Goal: Find specific page/section: Find specific page/section

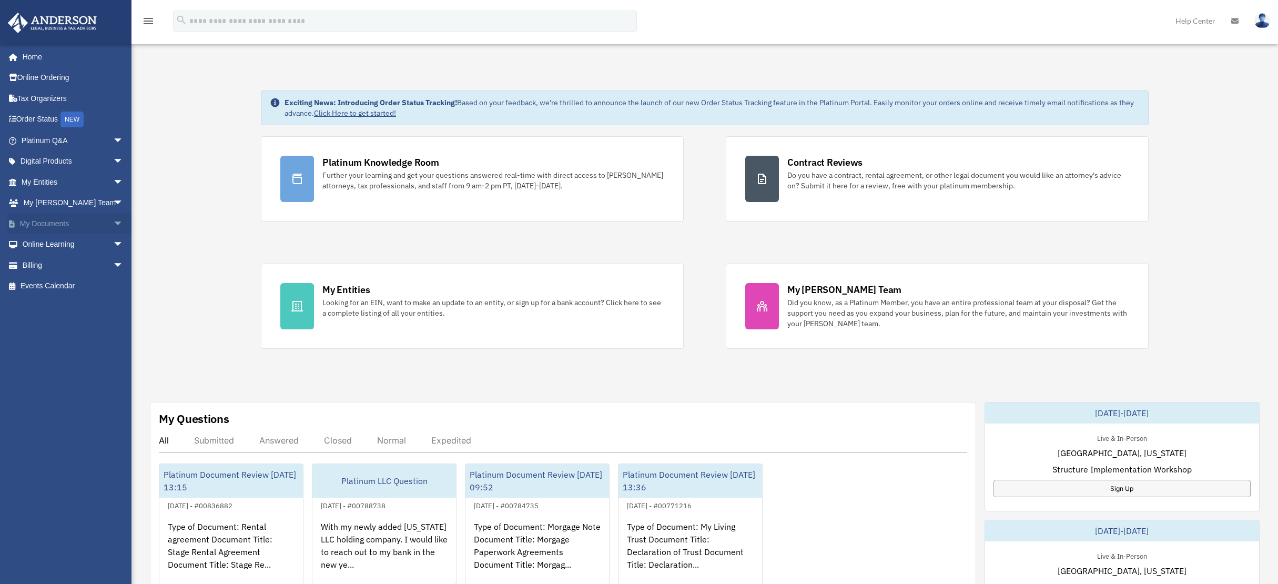
click at [46, 220] on link "My Documents arrow_drop_down" at bounding box center [73, 223] width 132 height 21
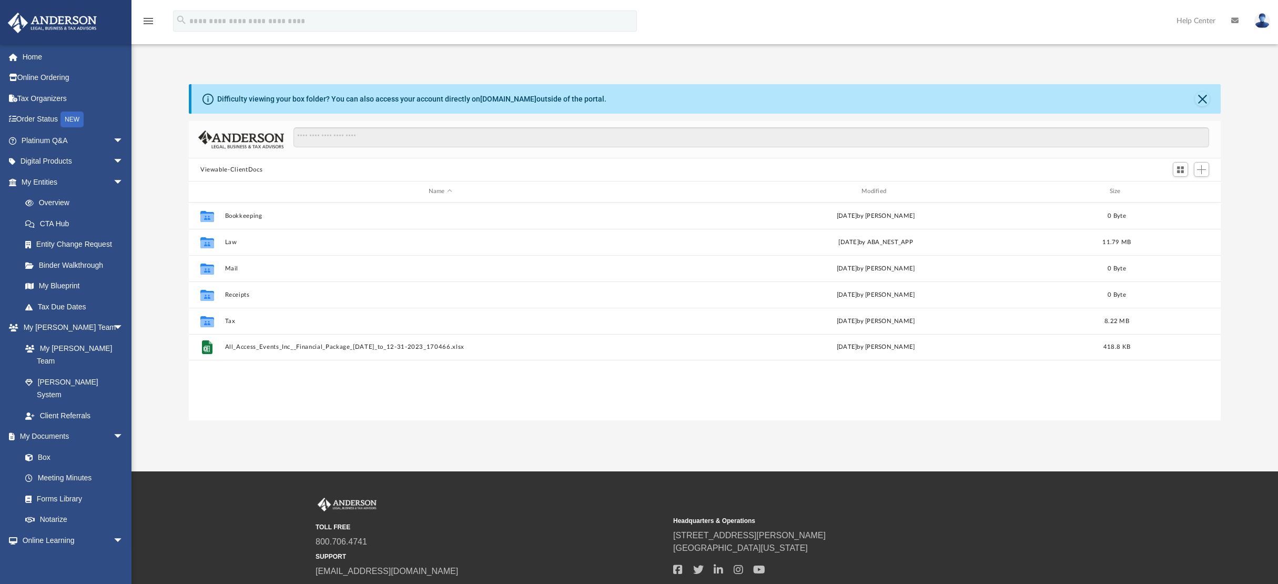
scroll to position [231, 1024]
click at [319, 135] on input "Search files and folders" at bounding box center [752, 137] width 916 height 20
type input "**********"
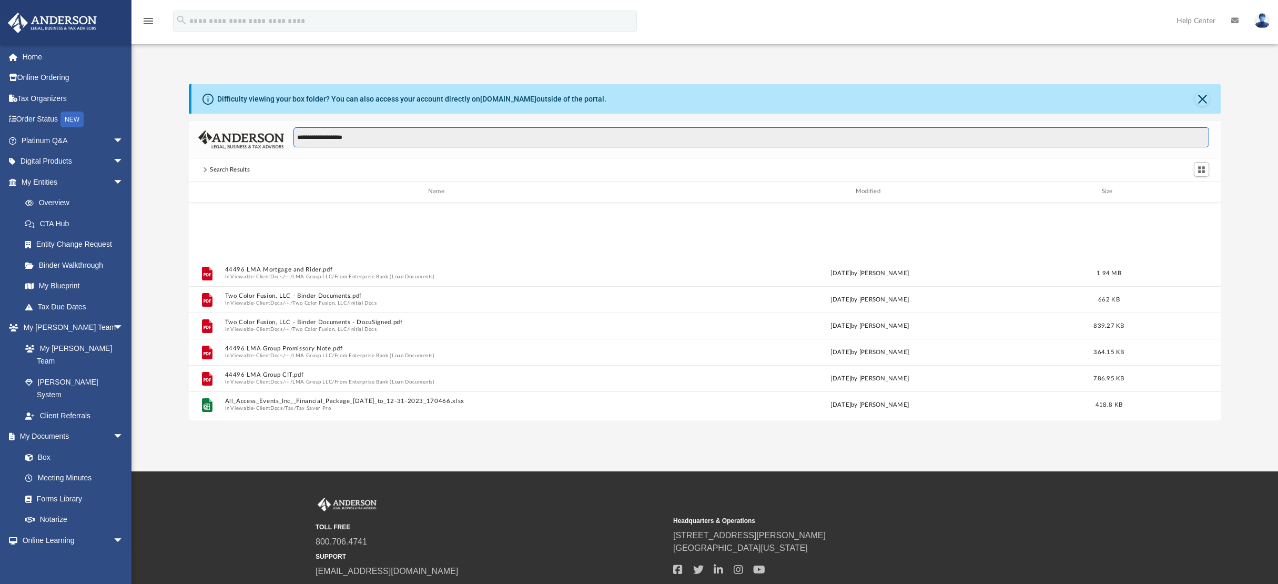
scroll to position [466, 0]
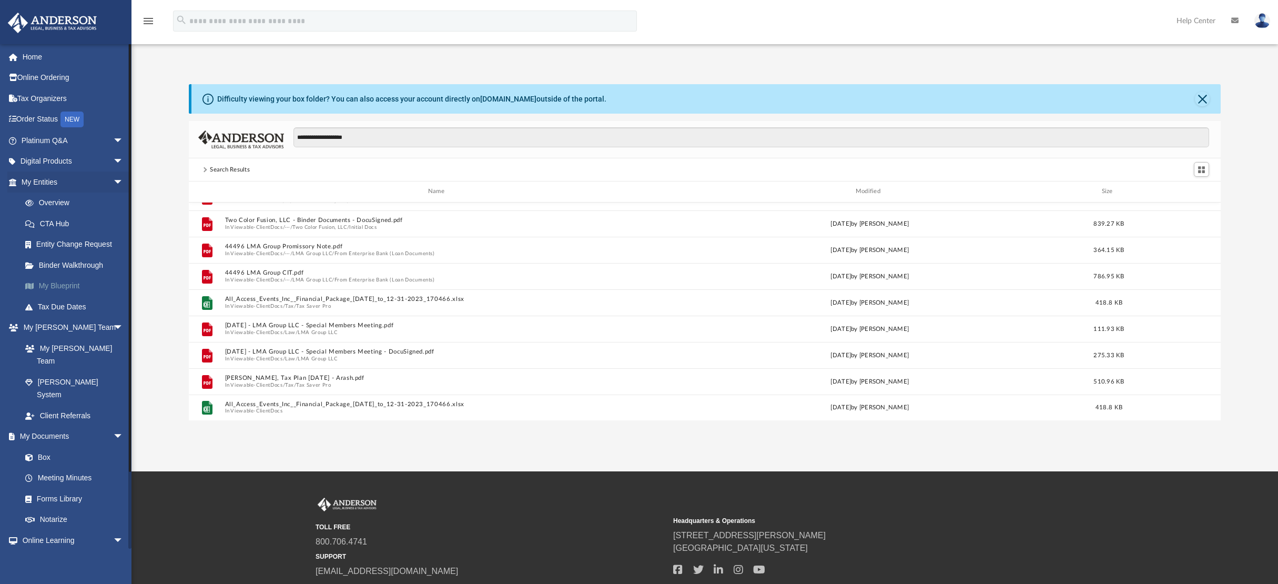
click at [60, 283] on link "My Blueprint" at bounding box center [77, 286] width 125 height 21
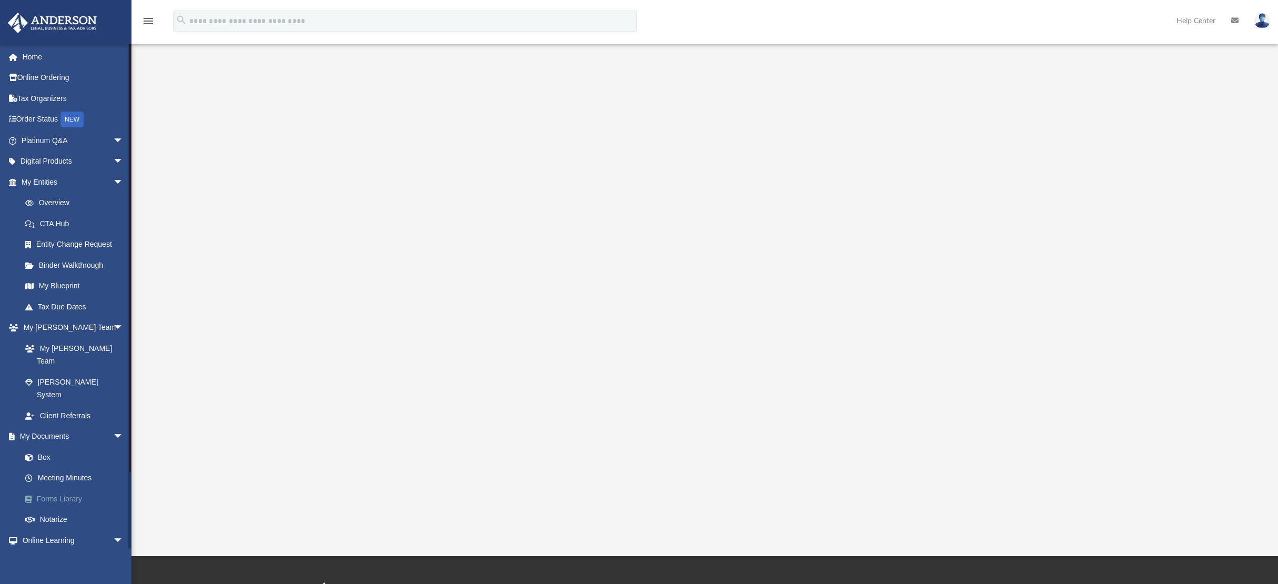
click at [53, 488] on link "Forms Library" at bounding box center [77, 498] width 125 height 21
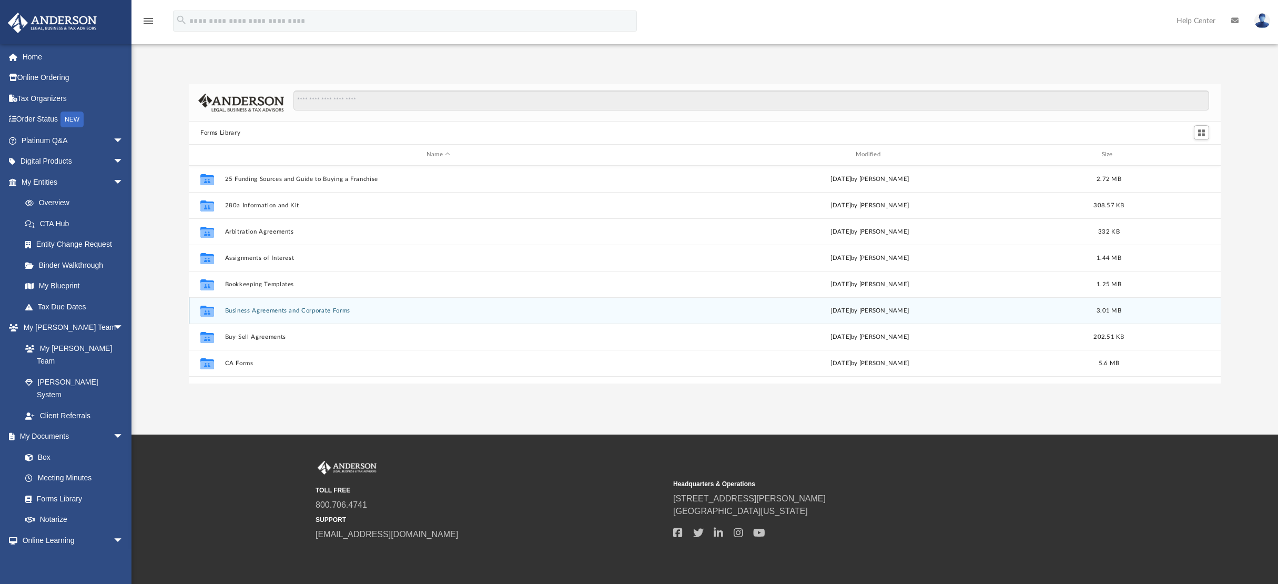
scroll to position [231, 1024]
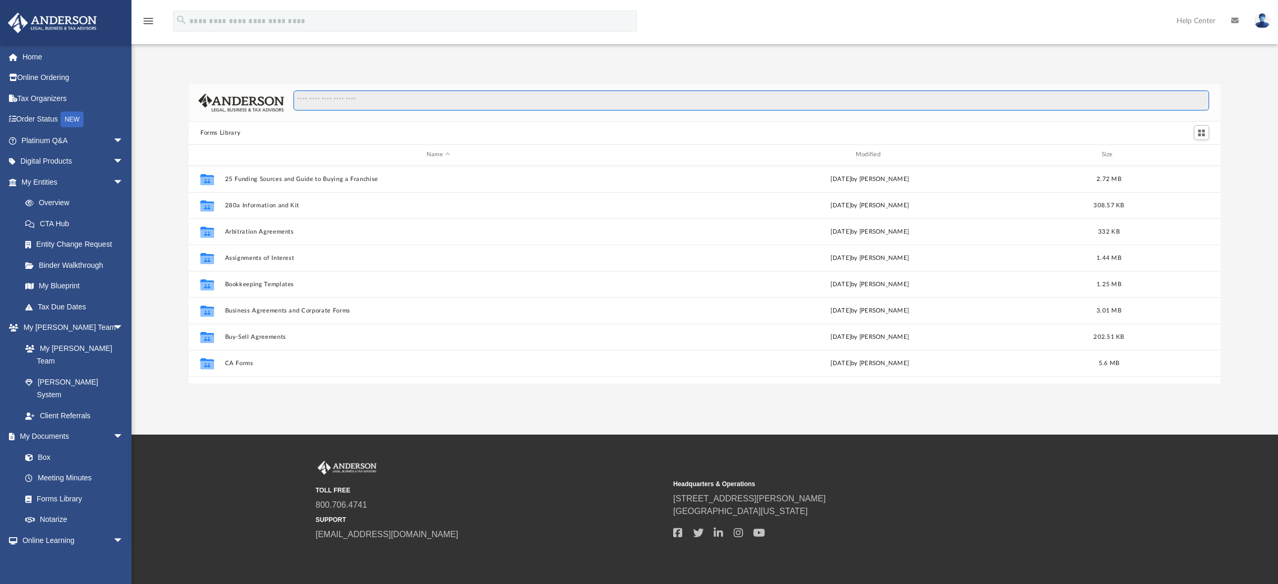
click at [345, 104] on input "Search files and folders" at bounding box center [752, 100] width 916 height 20
type input "**********"
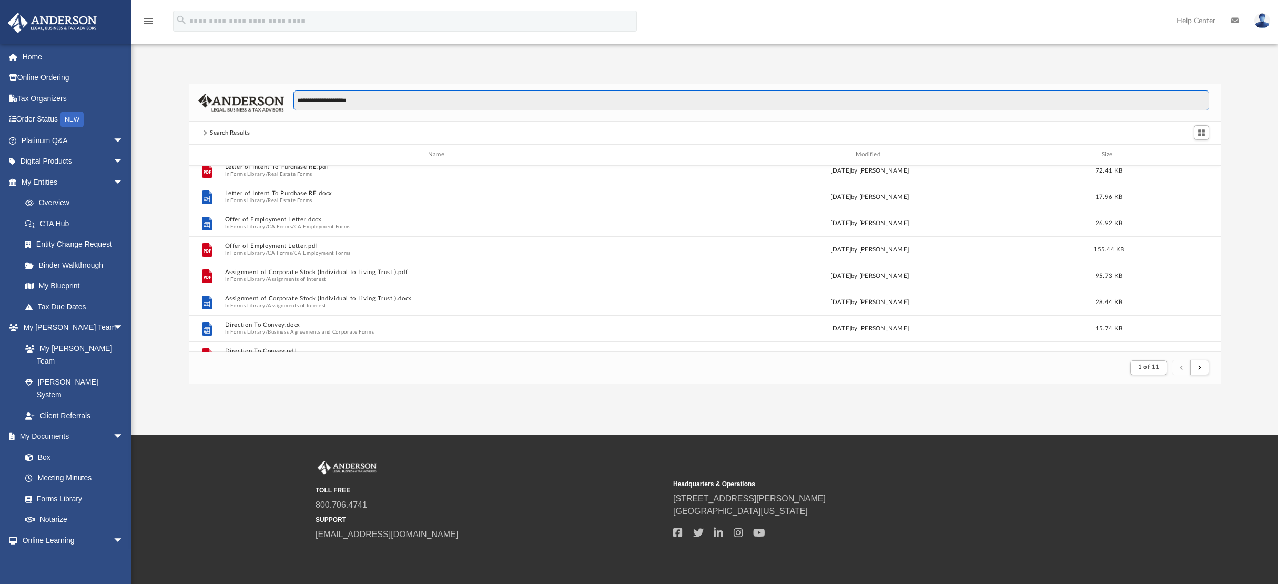
scroll to position [0, 0]
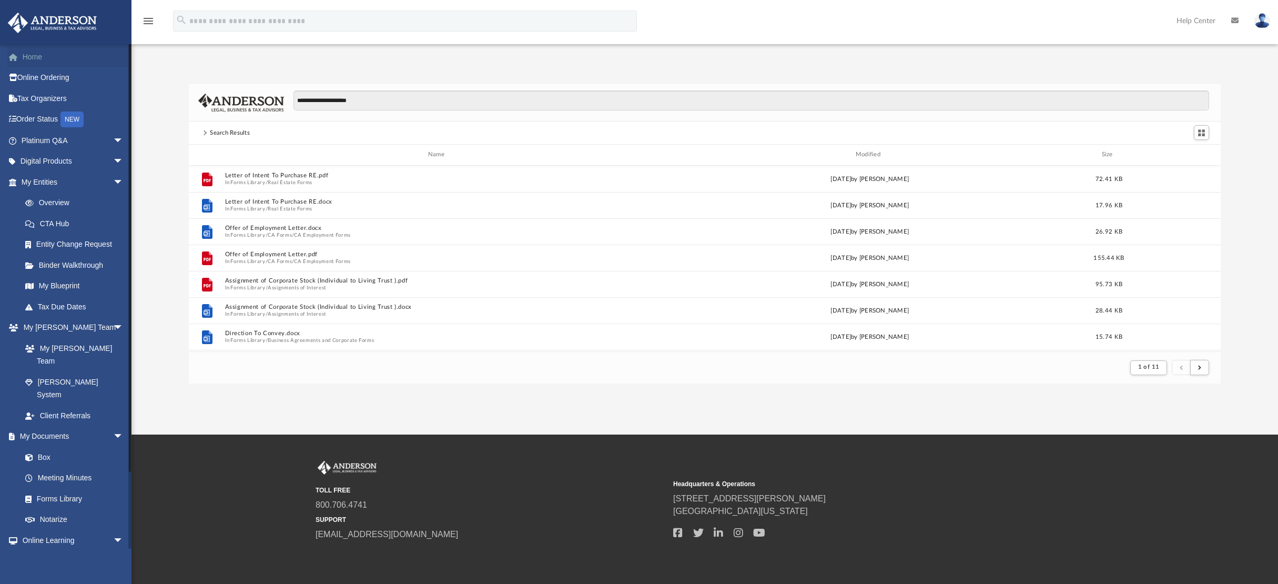
click at [32, 56] on link "Home" at bounding box center [73, 56] width 132 height 21
click at [28, 54] on link "Home" at bounding box center [73, 56] width 132 height 21
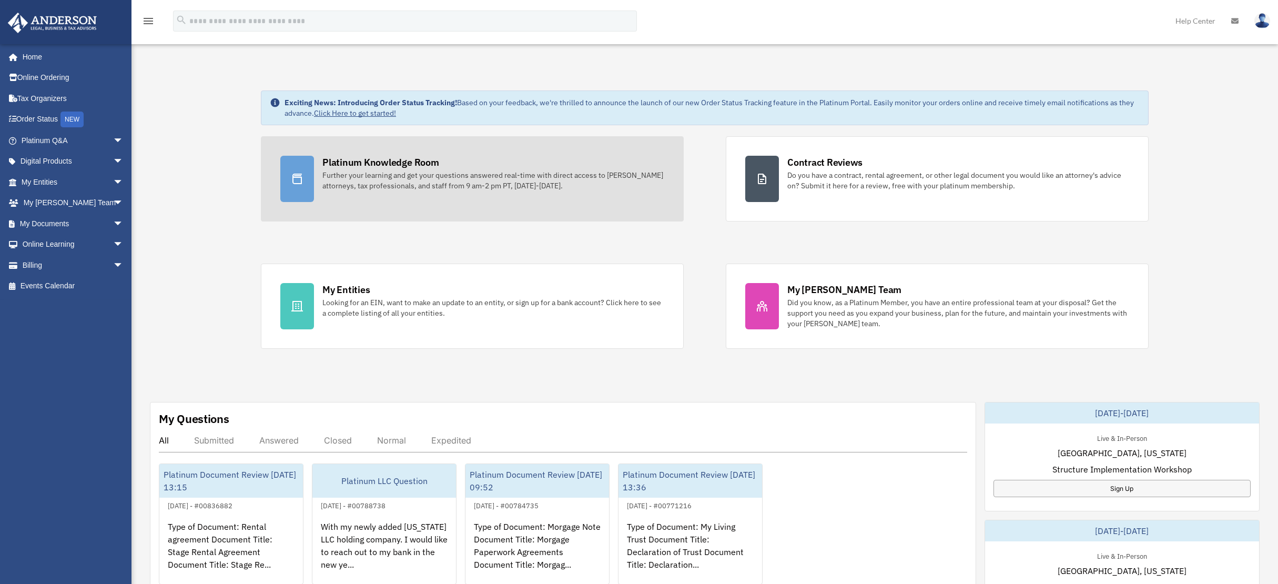
click at [387, 166] on div "Platinum Knowledge Room" at bounding box center [380, 162] width 117 height 13
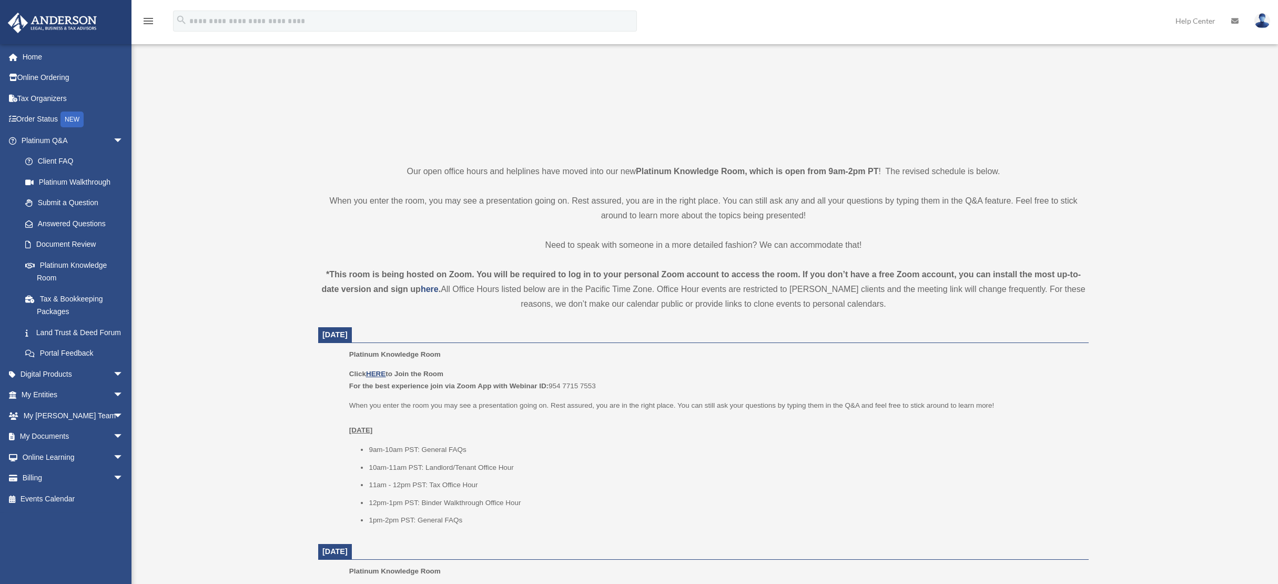
scroll to position [158, 0]
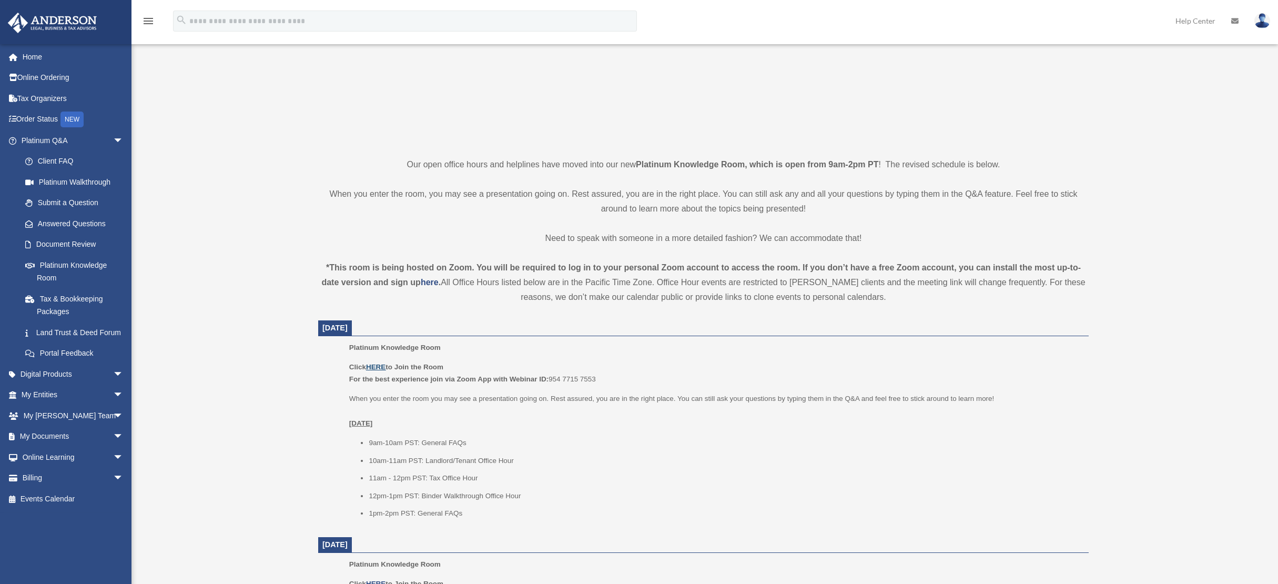
click at [380, 368] on u "HERE" at bounding box center [375, 367] width 19 height 8
click at [377, 367] on u "HERE" at bounding box center [375, 367] width 19 height 8
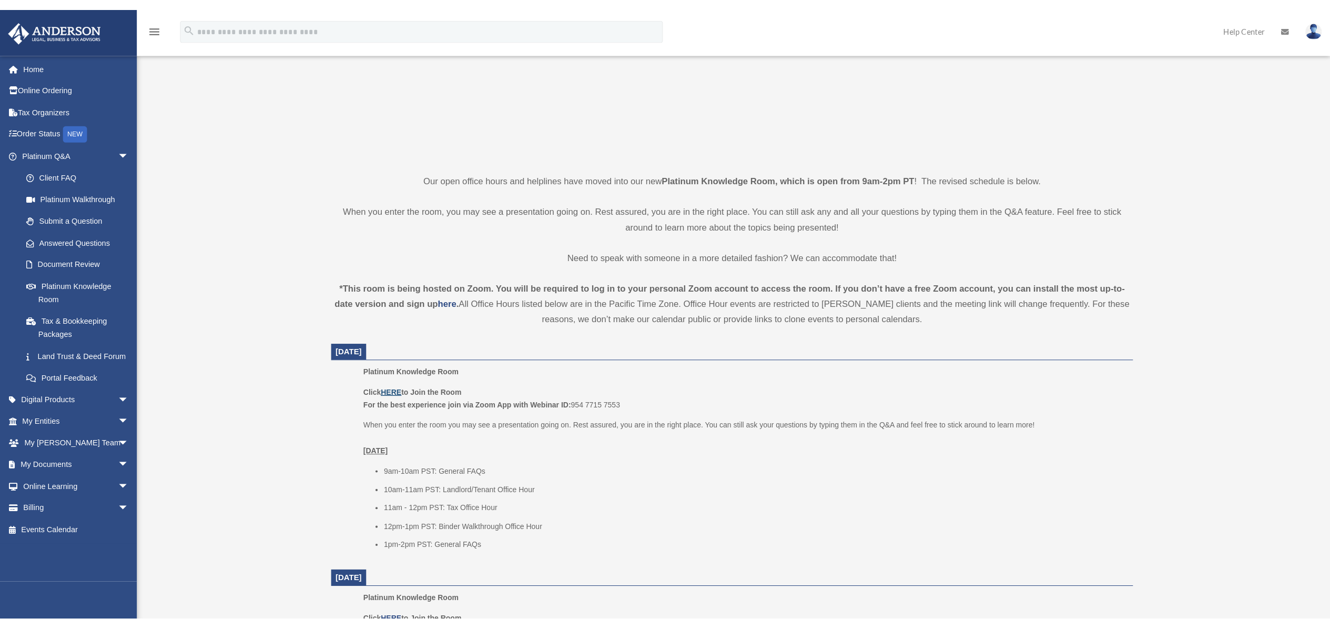
scroll to position [160, 0]
